Goal: Book appointment/travel/reservation

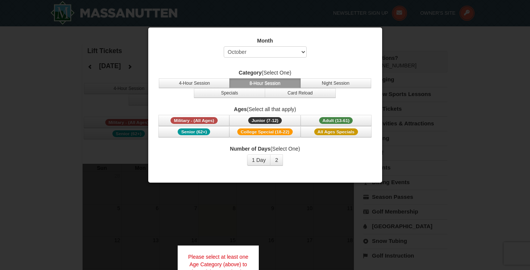
select select "10"
click at [325, 119] on span "Adult (13-61)" at bounding box center [336, 120] width 34 height 7
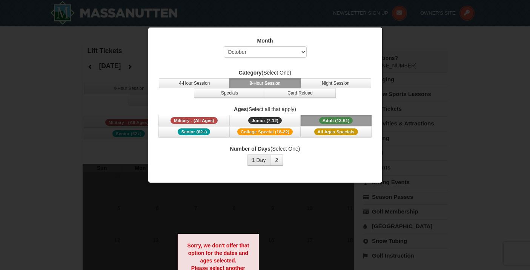
click at [264, 161] on button "1 Day" at bounding box center [259, 160] width 24 height 11
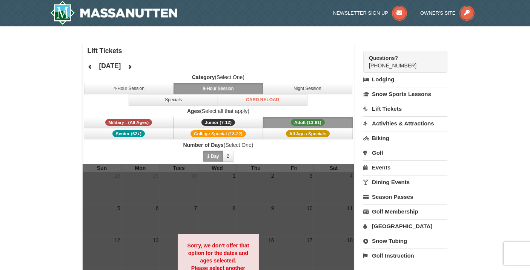
click at [137, 71] on button at bounding box center [129, 66] width 15 height 11
click at [157, 86] on button "4-Hour Session" at bounding box center [129, 88] width 90 height 11
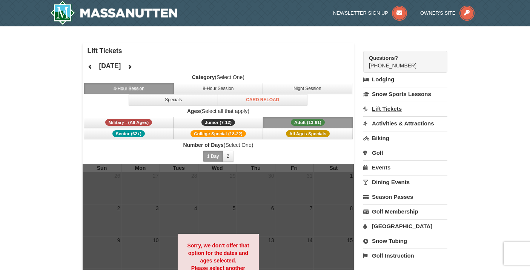
click at [393, 104] on link "Lift Tickets" at bounding box center [405, 109] width 84 height 14
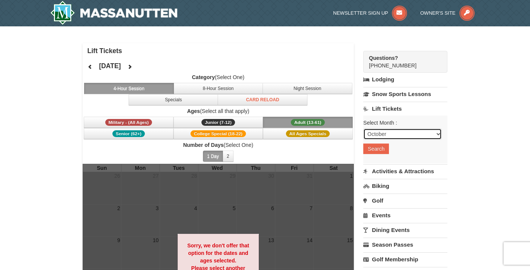
select select "11"
click at [378, 147] on button "Search" at bounding box center [376, 149] width 26 height 11
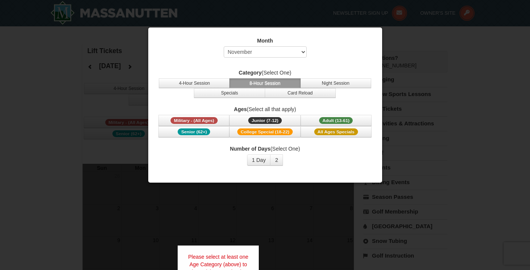
select select "11"
click at [336, 121] on span "Adult (13-61)" at bounding box center [336, 120] width 34 height 7
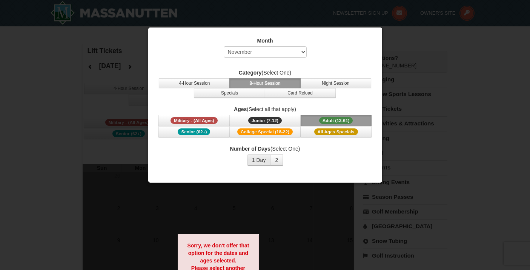
click at [264, 162] on button "1 Day" at bounding box center [259, 160] width 24 height 11
